Goal: Navigation & Orientation: Find specific page/section

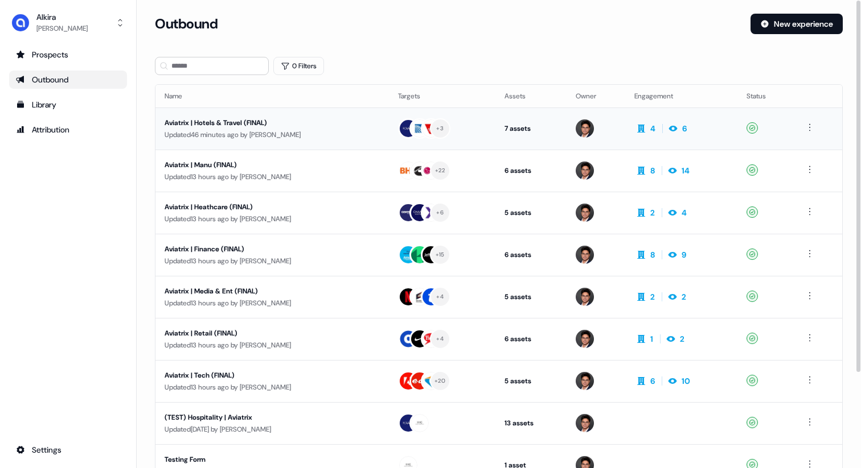
click at [246, 128] on div "Aviatrix | Hotels & Travel (FINAL) Updated 46 minutes ago by Hugh Le" at bounding box center [271, 128] width 215 height 23
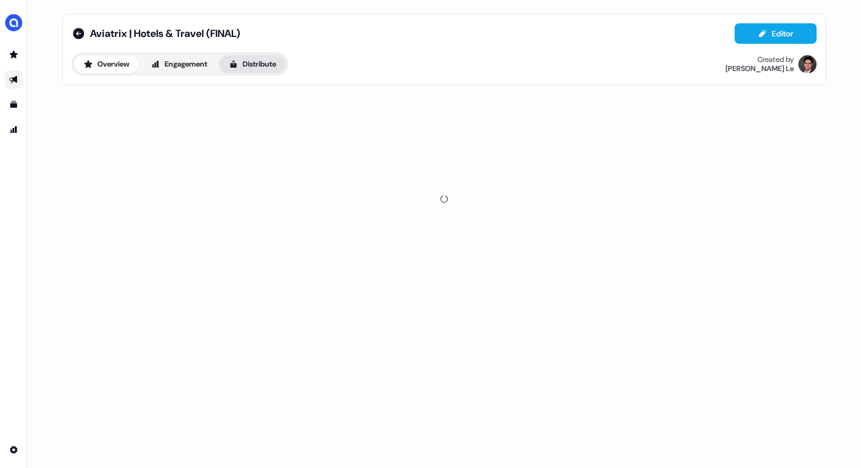
click at [264, 56] on button "Distribute" at bounding box center [252, 64] width 67 height 18
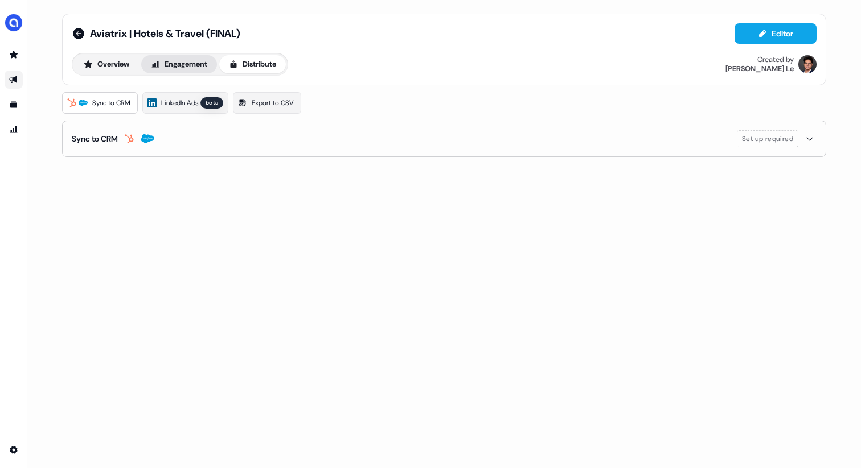
click at [191, 64] on button "Engagement" at bounding box center [179, 64] width 76 height 18
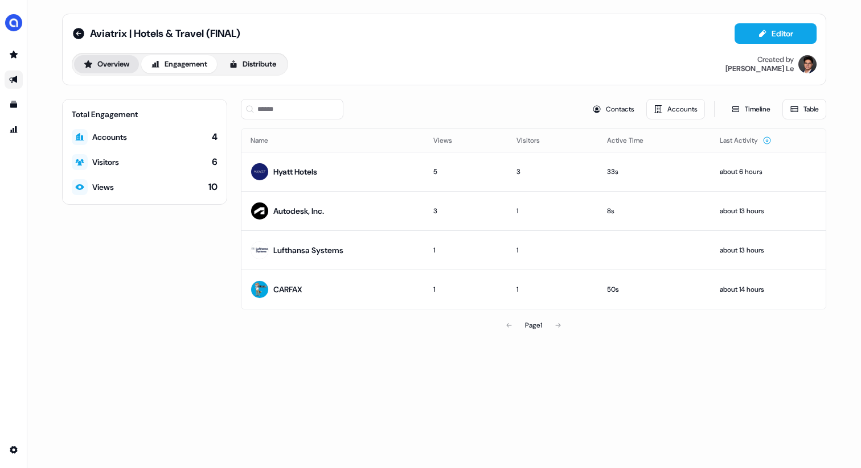
click at [102, 65] on button "Overview" at bounding box center [106, 64] width 65 height 18
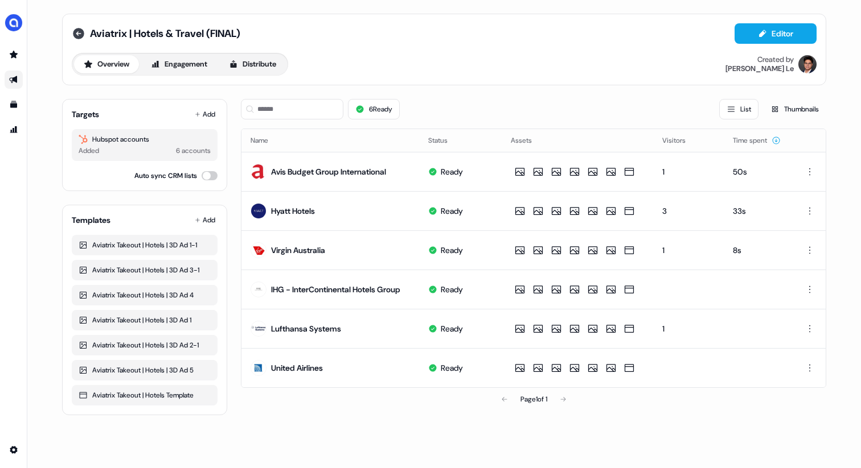
click at [77, 32] on icon at bounding box center [78, 33] width 11 height 11
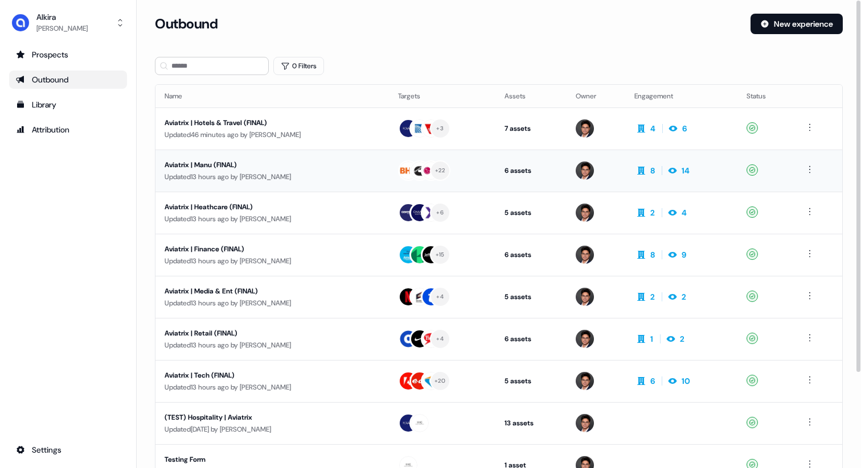
click at [298, 188] on td "Aviatrix | Manu (FINAL) Updated 13 hours ago by Hugh Le" at bounding box center [271, 171] width 233 height 42
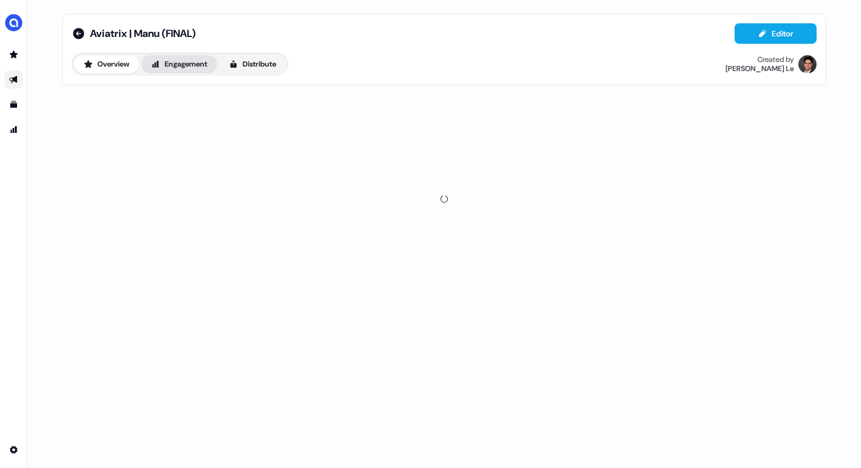
click at [195, 68] on button "Engagement" at bounding box center [179, 64] width 76 height 18
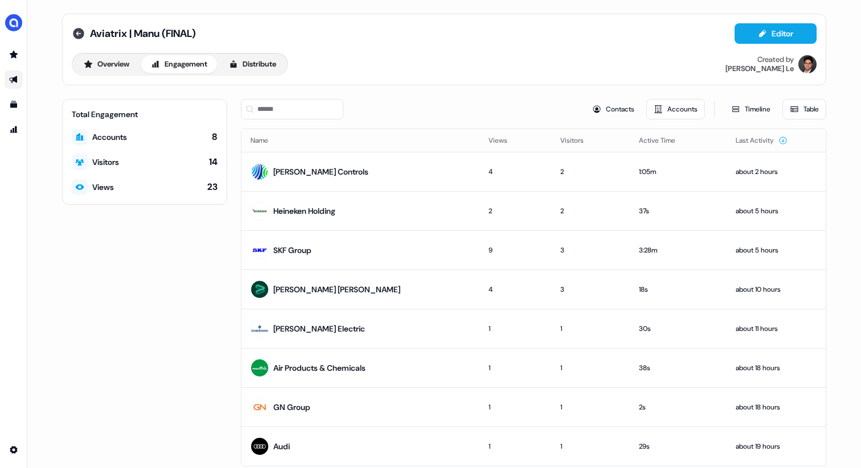
click at [73, 35] on icon at bounding box center [78, 33] width 11 height 11
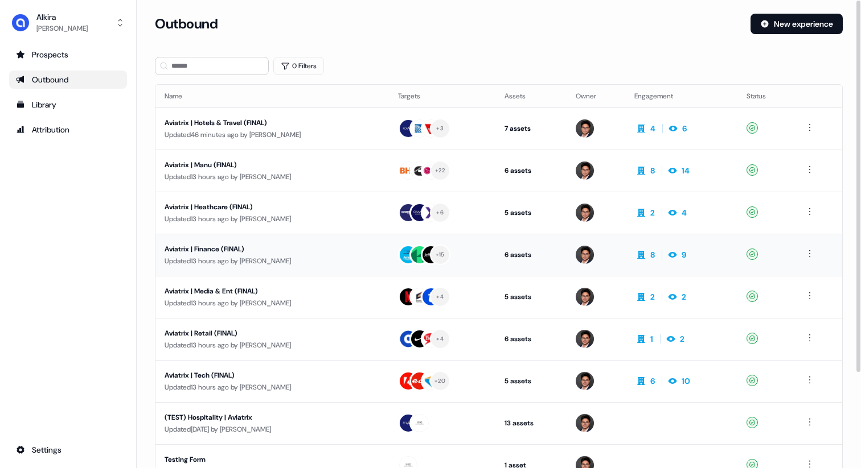
click at [233, 254] on div "Aviatrix | Finance (FINAL)" at bounding box center [271, 249] width 215 height 11
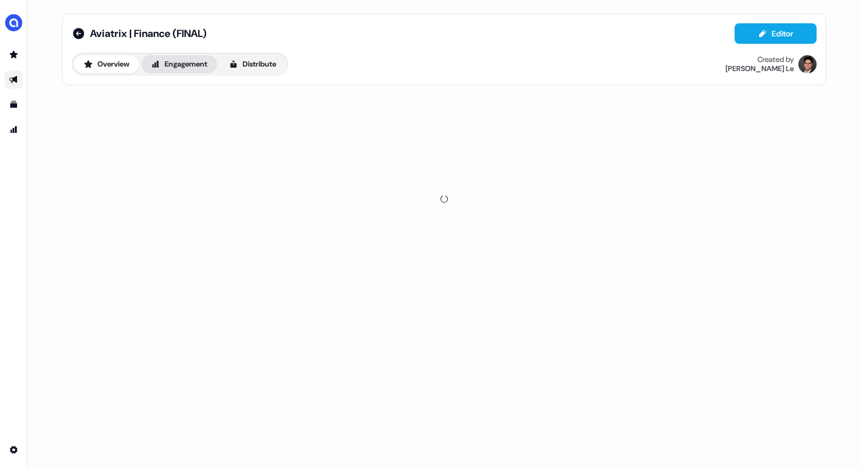
click at [178, 71] on button "Engagement" at bounding box center [179, 64] width 76 height 18
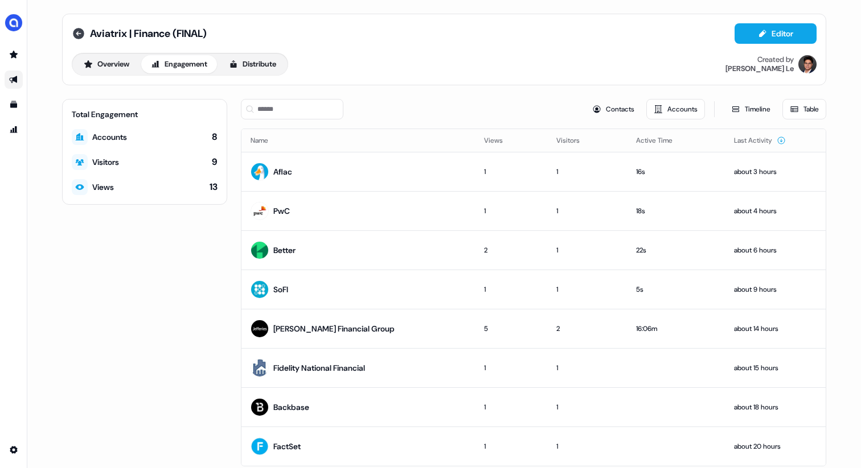
click at [82, 38] on icon at bounding box center [79, 34] width 14 height 14
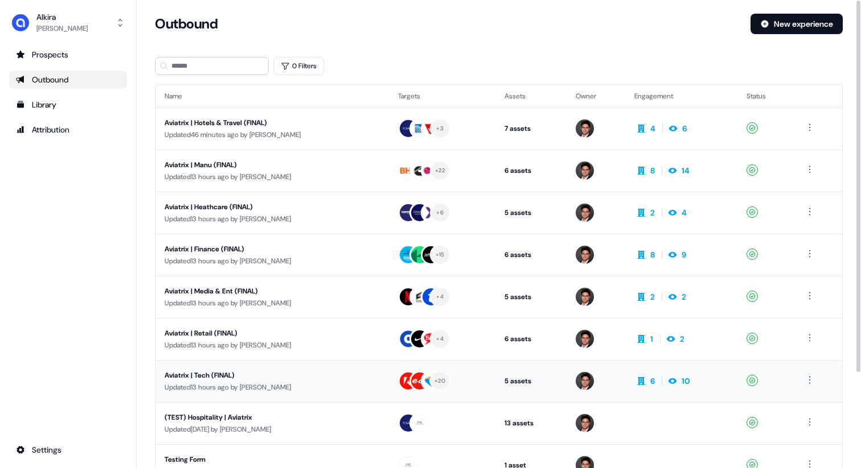
click at [269, 378] on div "Aviatrix | Tech (FINAL)" at bounding box center [271, 375] width 215 height 11
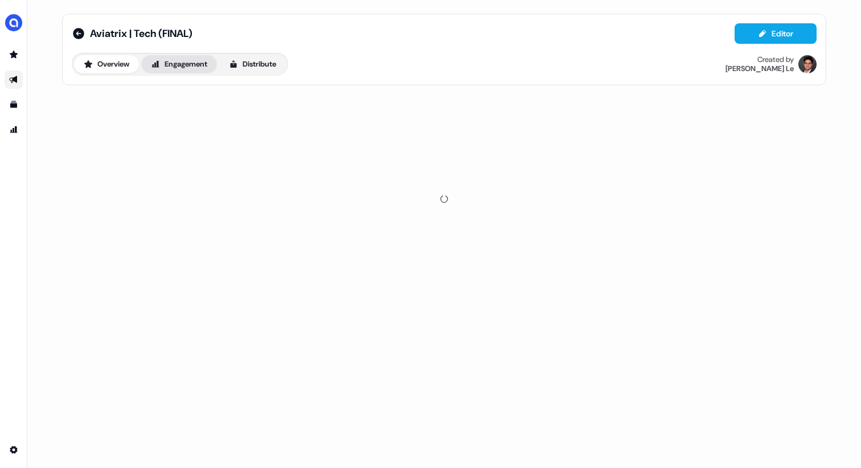
click at [191, 64] on button "Engagement" at bounding box center [179, 64] width 76 height 18
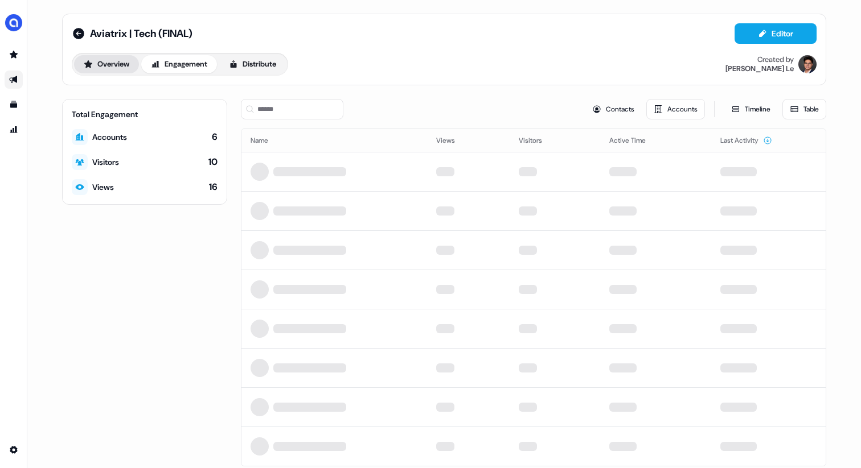
click at [115, 61] on button "Overview" at bounding box center [106, 64] width 65 height 18
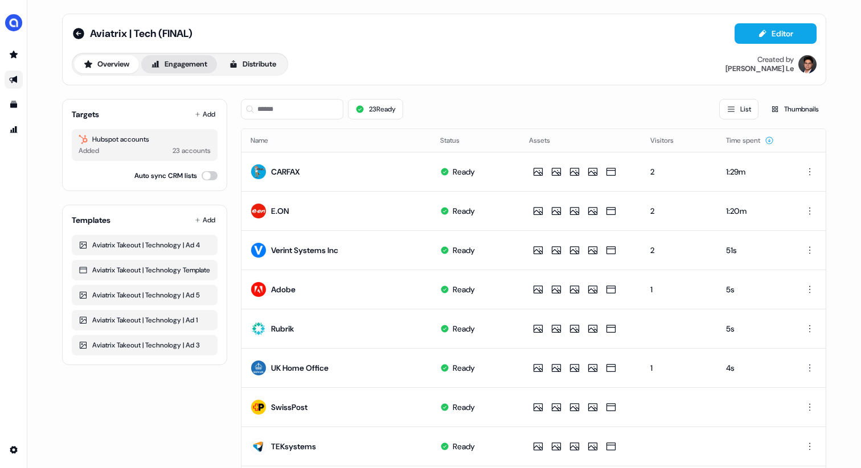
click at [173, 72] on button "Engagement" at bounding box center [179, 64] width 76 height 18
